Goal: Check status: Check status

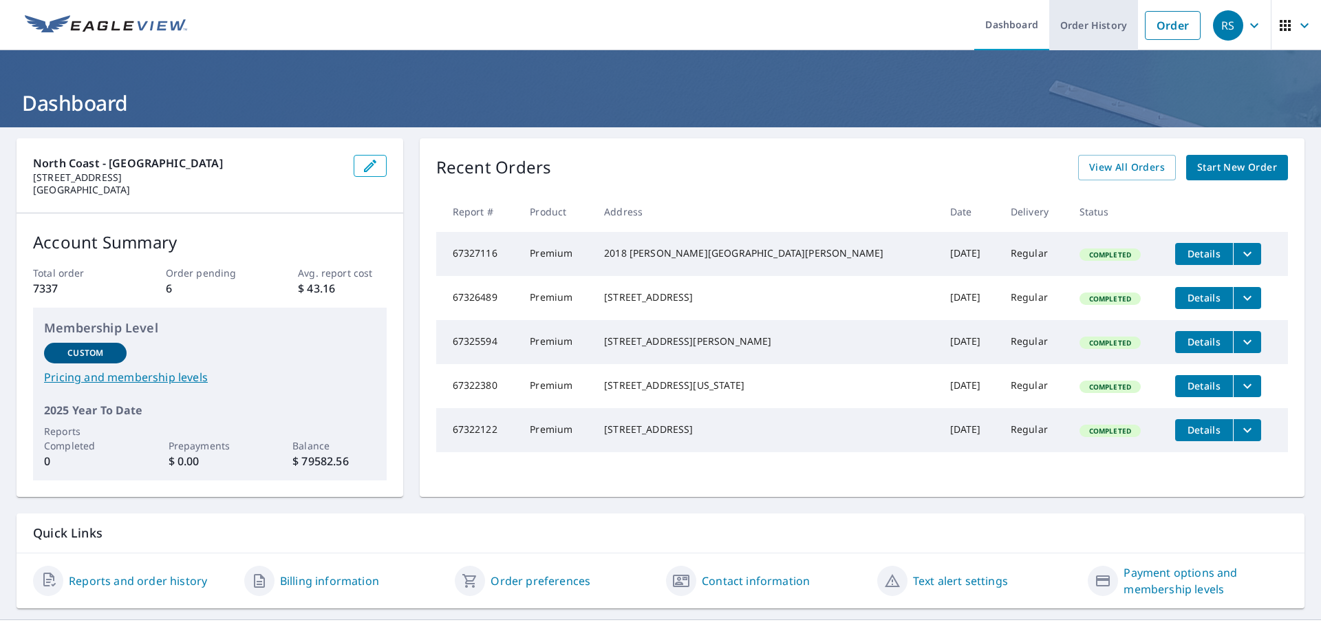
click at [1103, 32] on link "Order History" at bounding box center [1093, 25] width 89 height 50
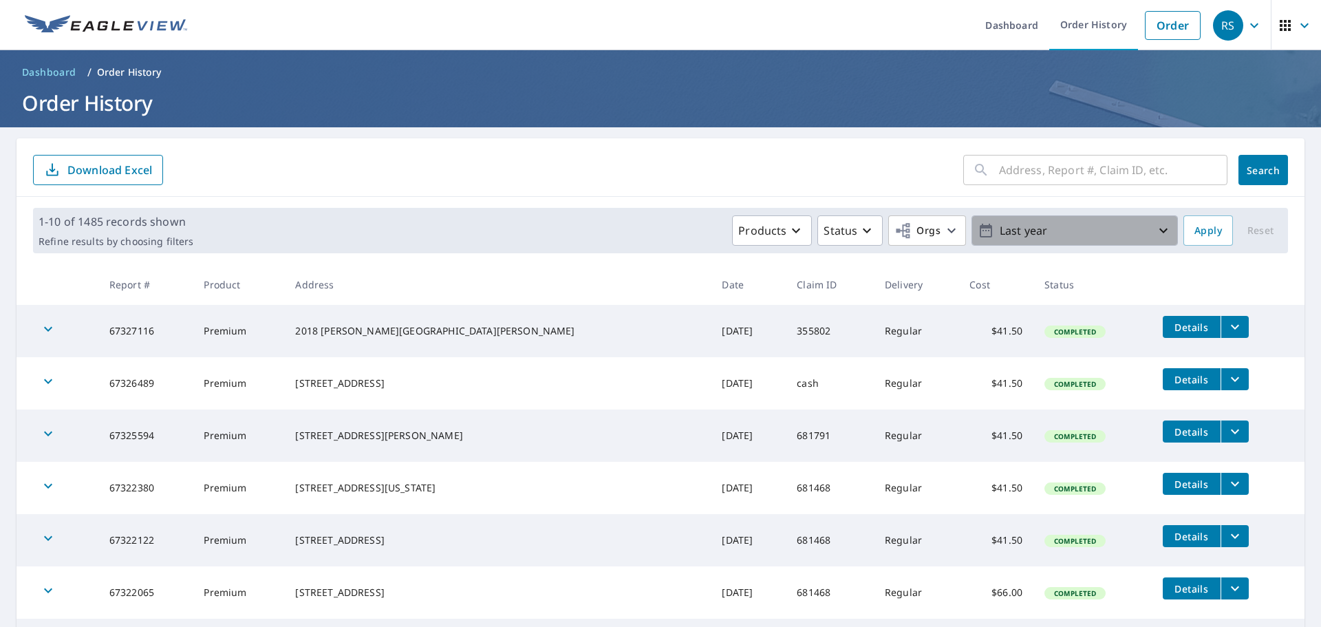
click at [1155, 232] on icon "button" at bounding box center [1163, 230] width 17 height 17
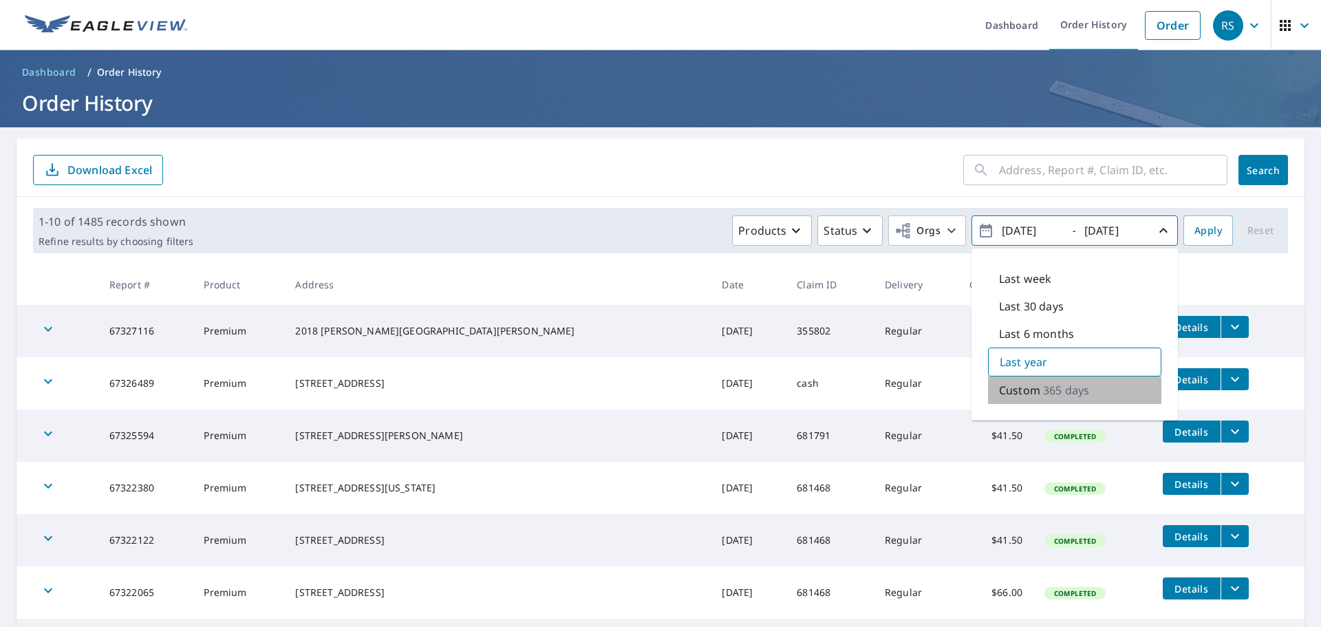
click at [1070, 392] on p "365 days" at bounding box center [1066, 390] width 46 height 17
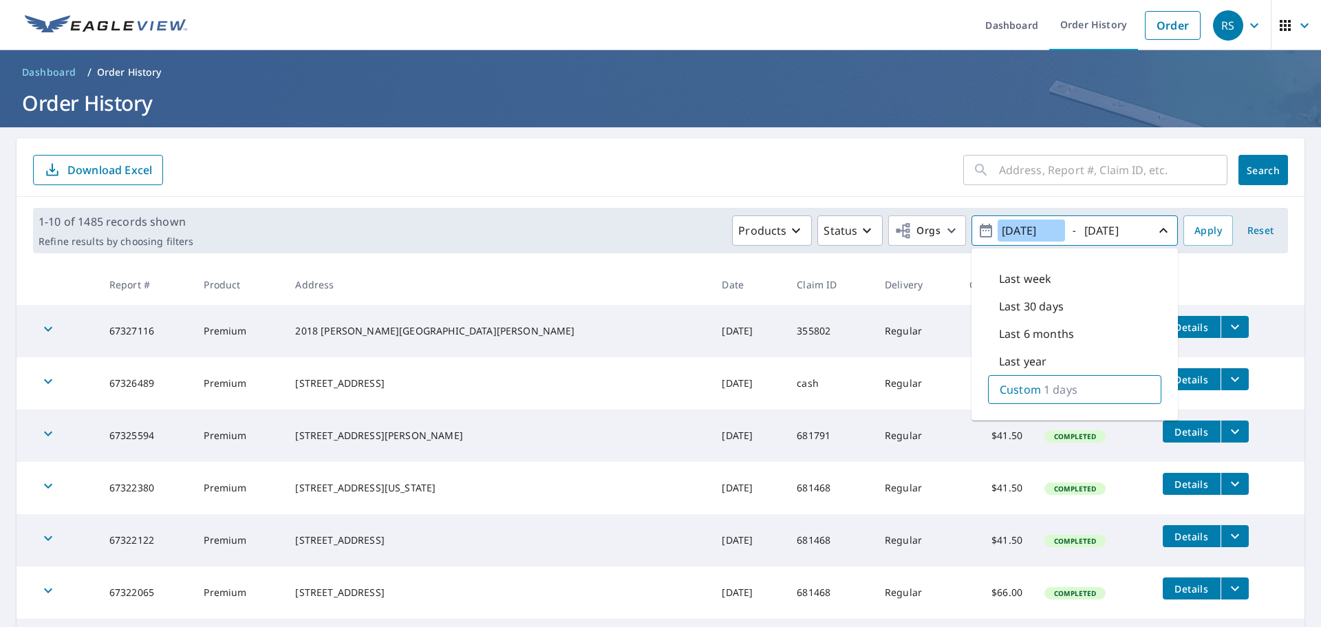
type input "[DATE]"
click at [1202, 235] on span "Apply" at bounding box center [1208, 230] width 28 height 17
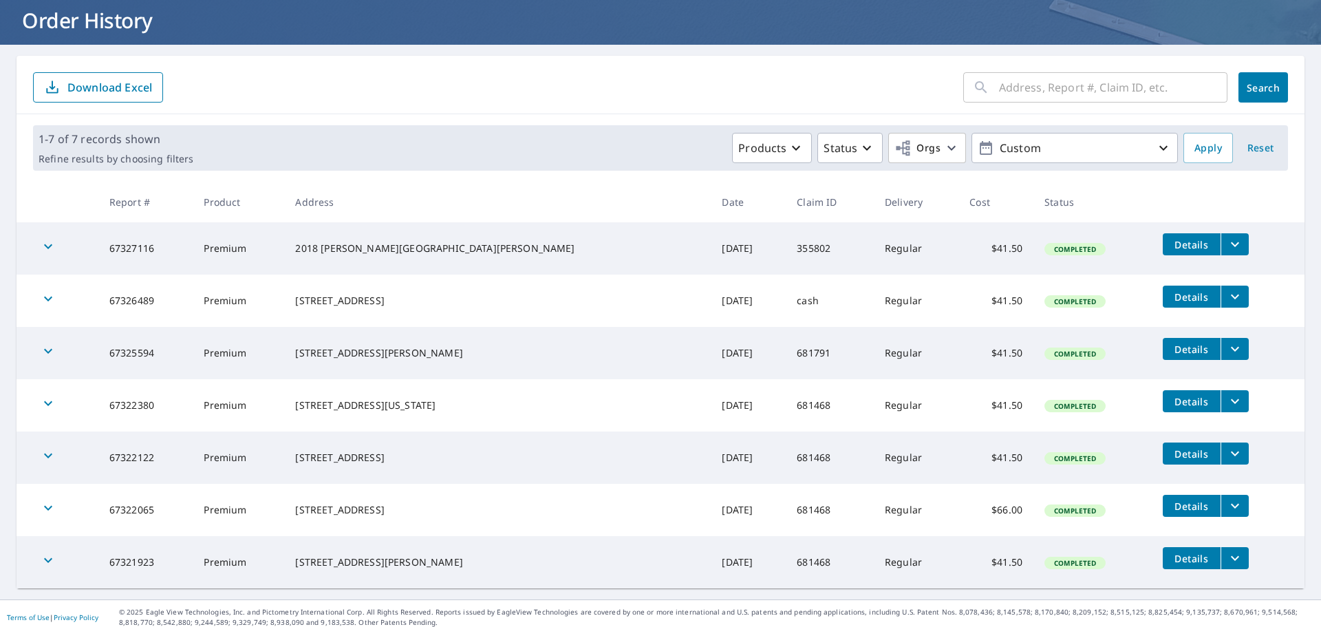
scroll to position [90, 0]
